Goal: Check status: Check status

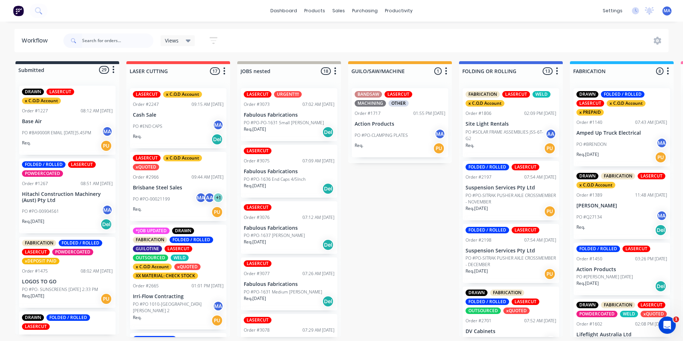
scroll to position [1752, 0]
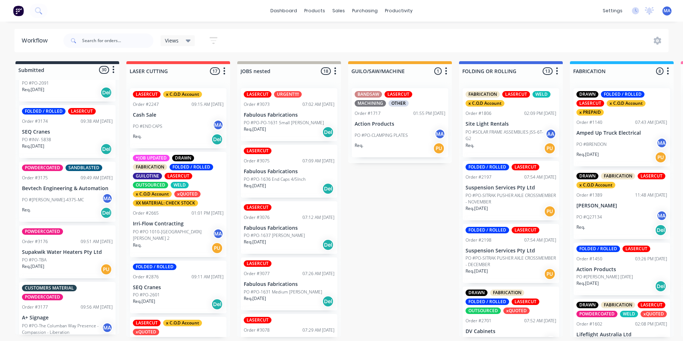
scroll to position [1727, 0]
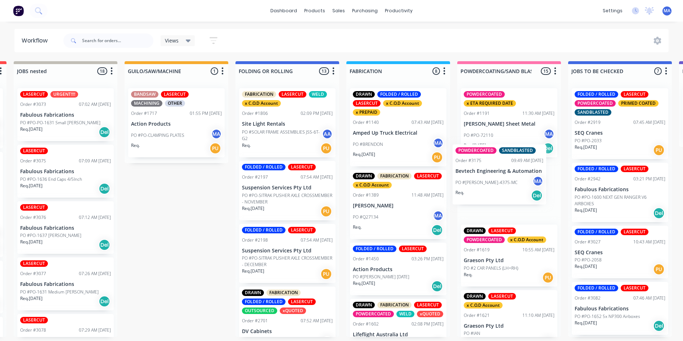
drag, startPoint x: 62, startPoint y: 195, endPoint x: 498, endPoint y: 184, distance: 435.5
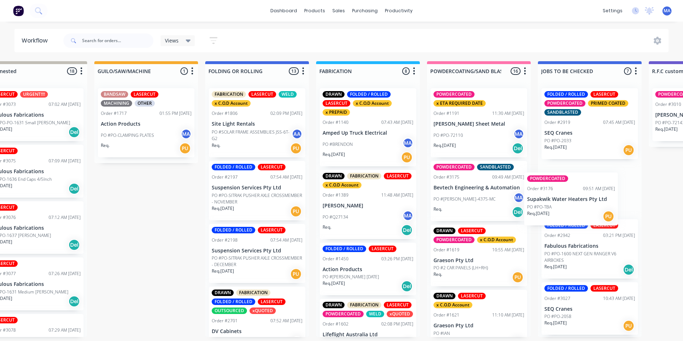
scroll to position [0, 256]
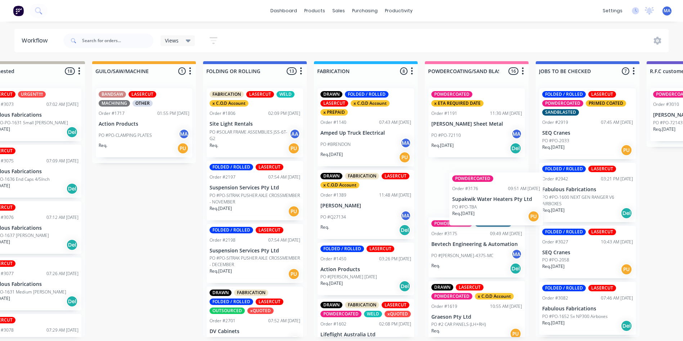
drag, startPoint x: 84, startPoint y: 182, endPoint x: 468, endPoint y: 198, distance: 384.3
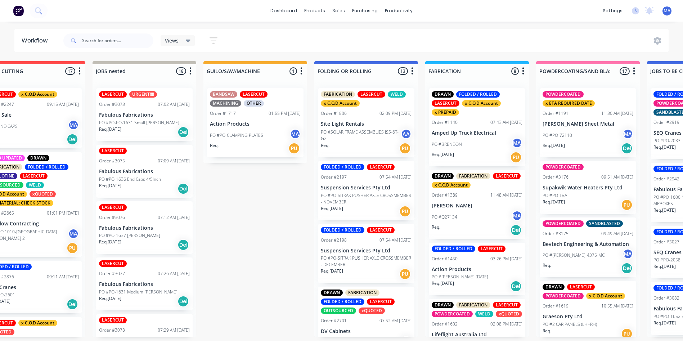
scroll to position [0, 0]
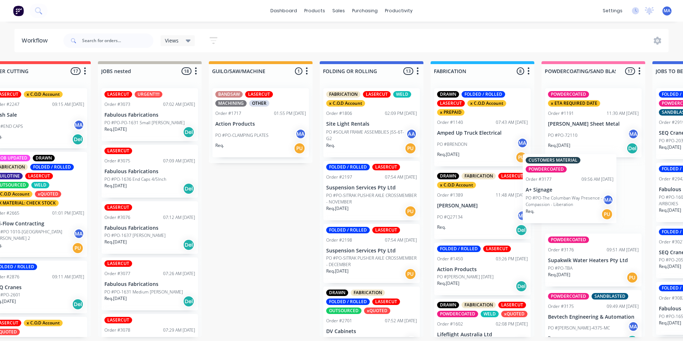
drag, startPoint x: 24, startPoint y: 192, endPoint x: 496, endPoint y: 196, distance: 471.4
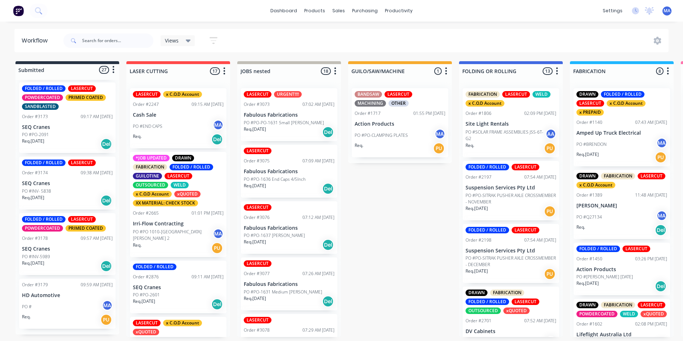
click at [43, 257] on div "FOLDED / ROLLED LASERCUT POWDERCOATED PRIMED COATED Order #3178 09:57 AM 13/10/…" at bounding box center [67, 244] width 96 height 62
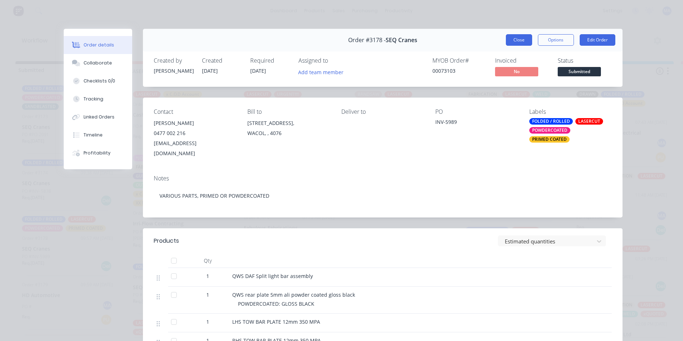
click at [524, 37] on button "Close" at bounding box center [519, 40] width 26 height 12
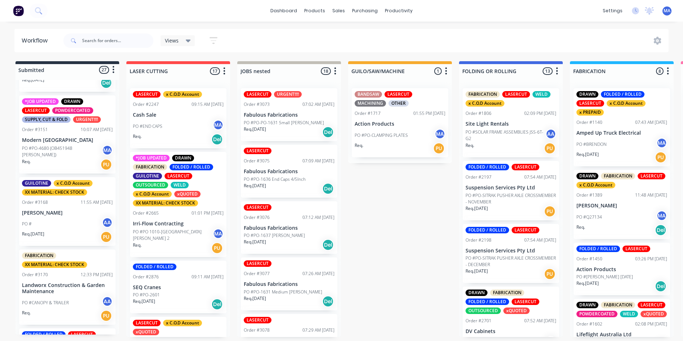
scroll to position [1229, 0]
